Goal: Task Accomplishment & Management: Use online tool/utility

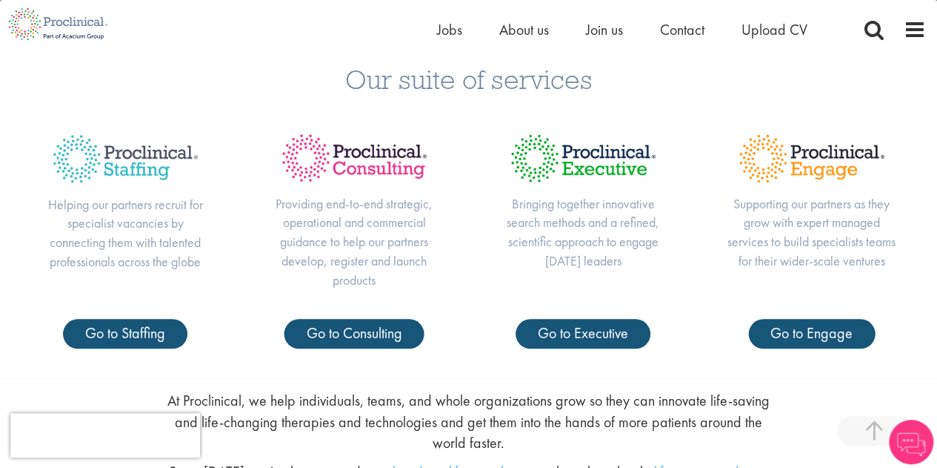
scroll to position [519, 0]
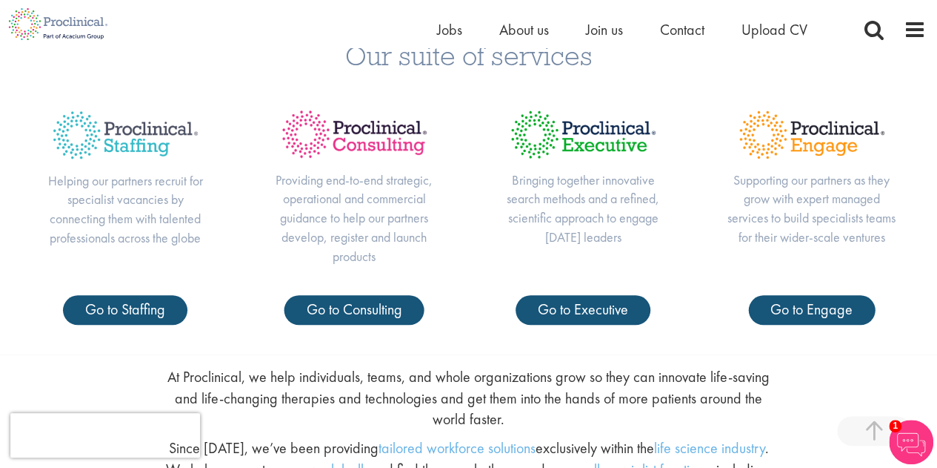
click at [65, 325] on div "Helping our partners recruit for specialist vacancies by connecting them with t…" at bounding box center [468, 212] width 915 height 226
click at [86, 311] on span "Go to Staffing" at bounding box center [125, 308] width 80 height 19
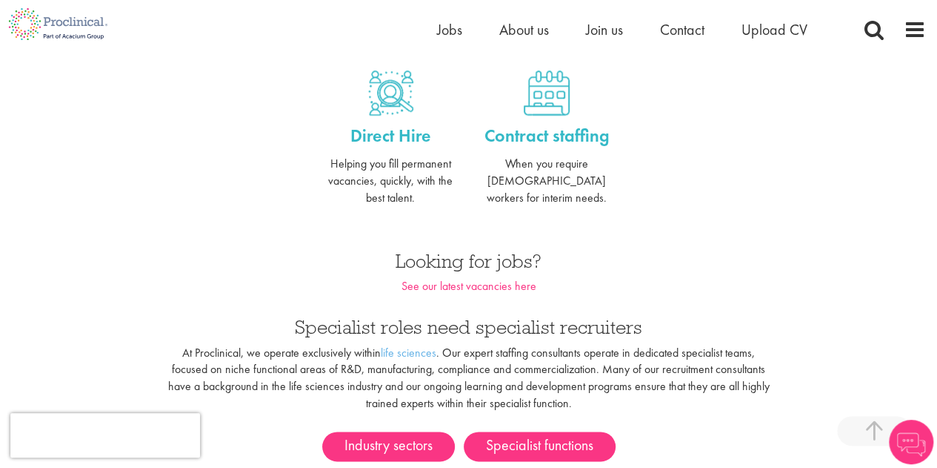
scroll to position [741, 0]
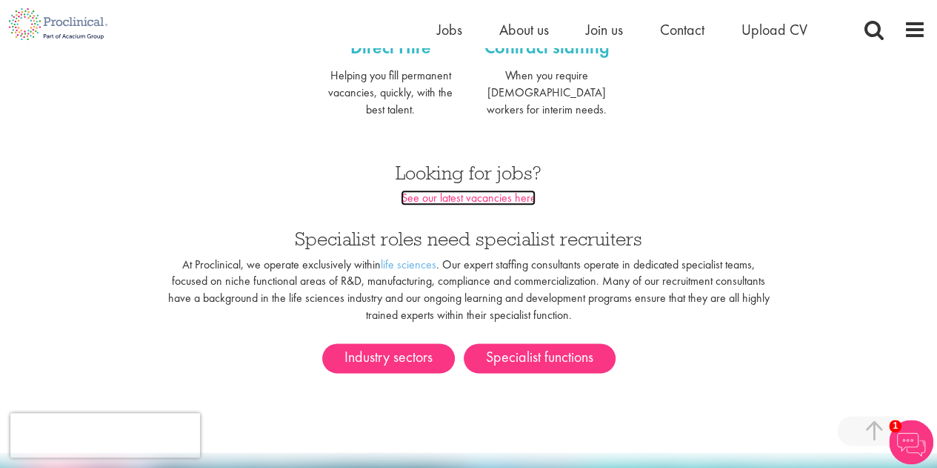
click at [529, 190] on link "See our latest vacancies here" at bounding box center [468, 198] width 135 height 16
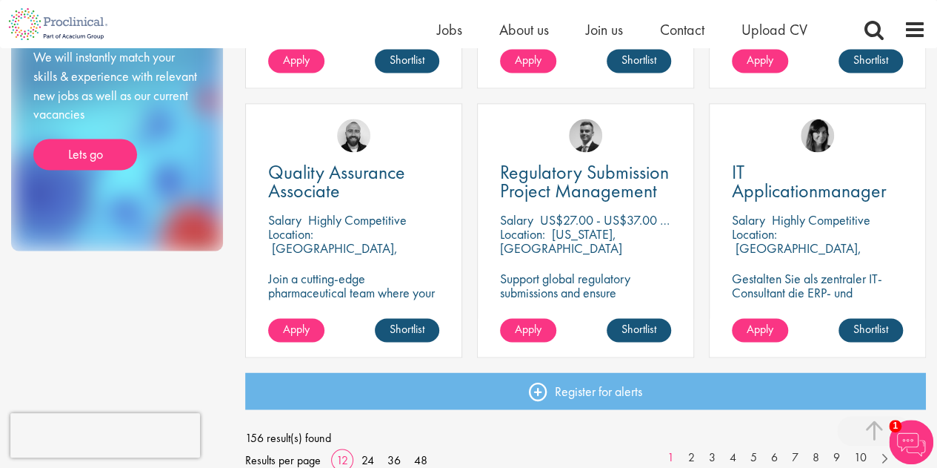
scroll to position [1037, 0]
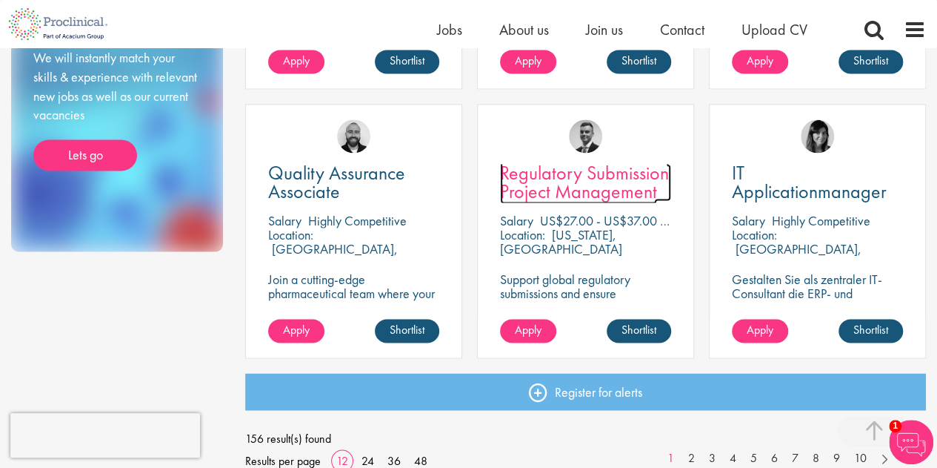
click at [550, 179] on span "Regulatory Submission Project Management" at bounding box center [584, 182] width 169 height 44
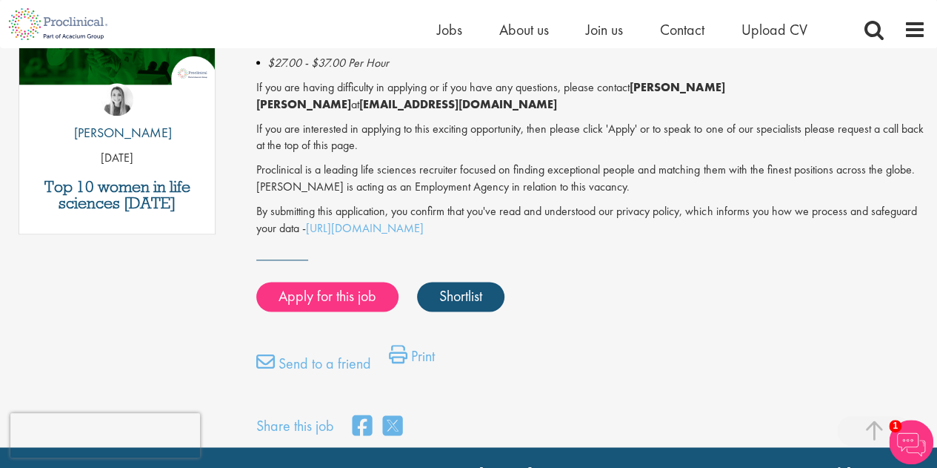
scroll to position [815, 0]
